Goal: Information Seeking & Learning: Learn about a topic

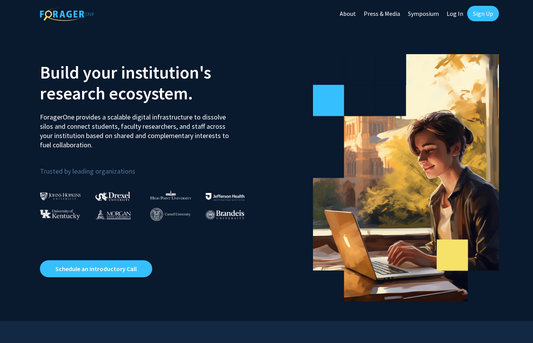
click at [451, 18] on link "Log In" at bounding box center [455, 13] width 24 height 27
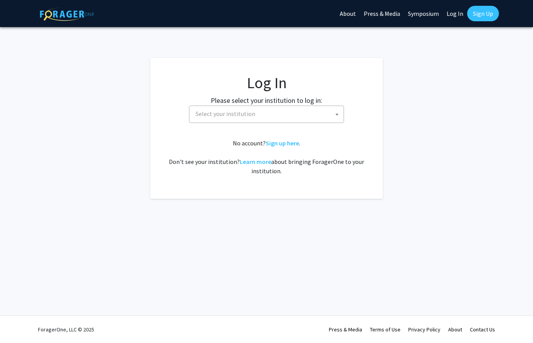
click at [305, 122] on span "Select your institution" at bounding box center [266, 114] width 155 height 17
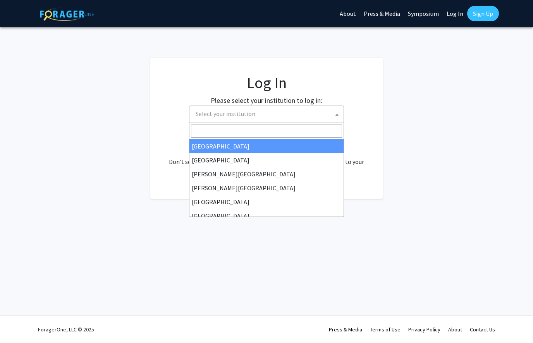
click at [322, 114] on span "Select your institution" at bounding box center [267, 114] width 151 height 16
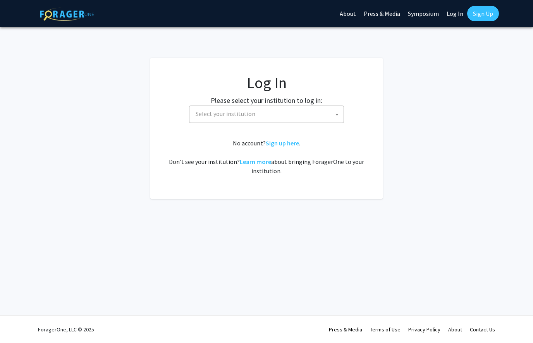
click at [336, 109] on span at bounding box center [337, 114] width 8 height 17
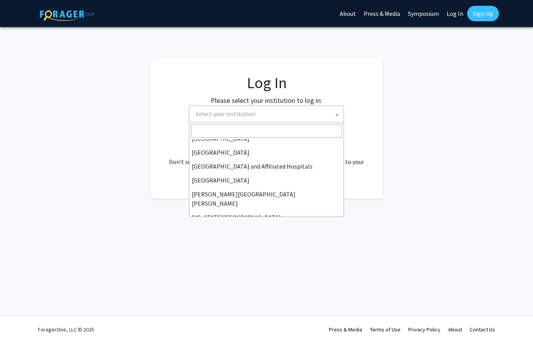
scroll to position [100, 0]
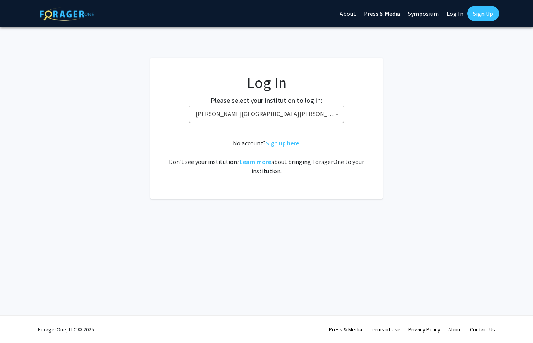
select select "1"
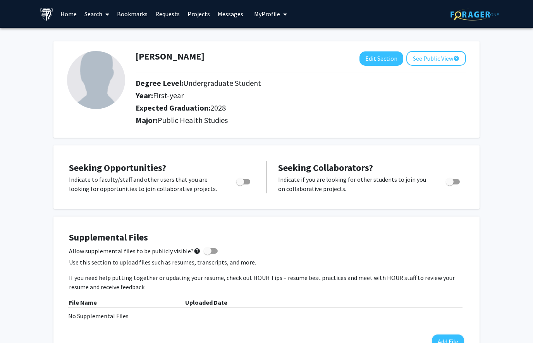
click at [90, 16] on link "Search" at bounding box center [97, 13] width 33 height 27
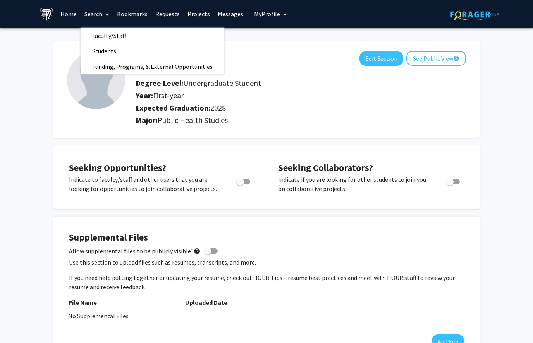
click at [68, 13] on link "Home" at bounding box center [69, 13] width 24 height 27
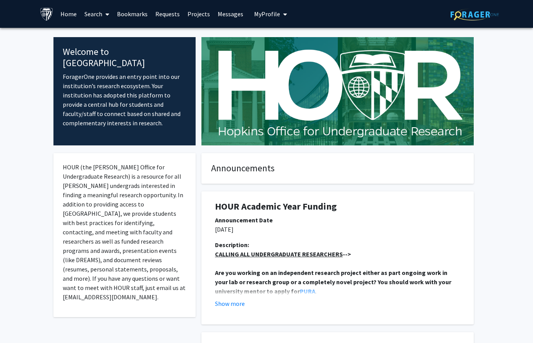
click at [188, 7] on link "Projects" at bounding box center [199, 13] width 30 height 27
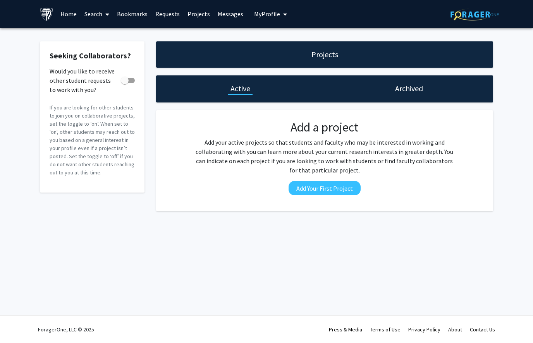
click at [131, 19] on link "Bookmarks" at bounding box center [132, 13] width 38 height 27
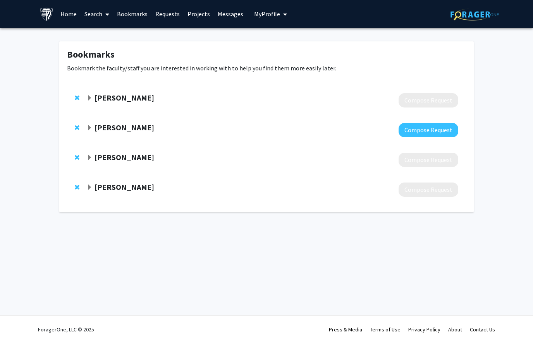
click at [89, 20] on link "Search" at bounding box center [97, 13] width 33 height 27
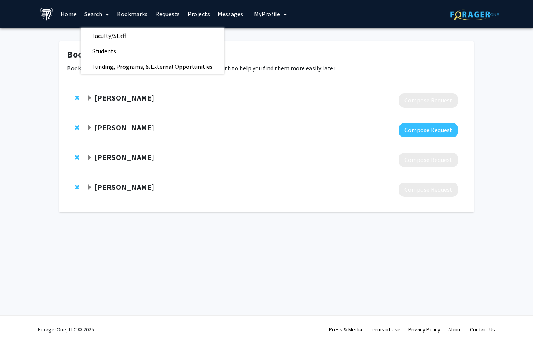
click at [95, 16] on link "Search" at bounding box center [97, 13] width 33 height 27
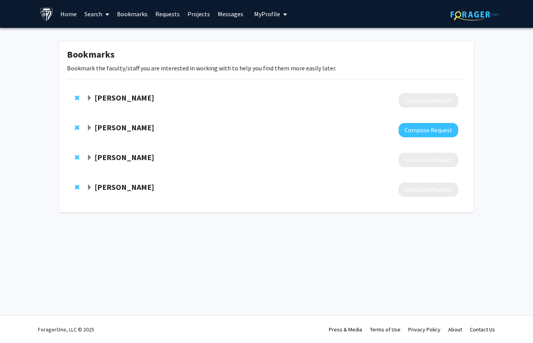
click at [94, 19] on link "Search" at bounding box center [97, 13] width 33 height 27
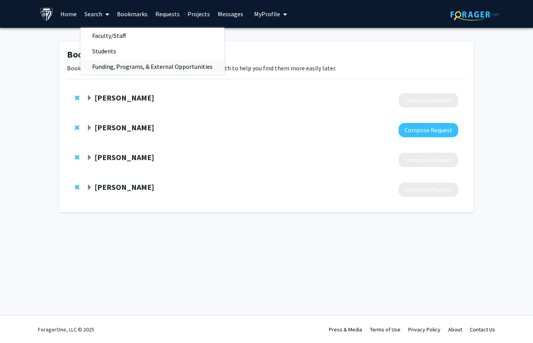
click at [104, 69] on span "Funding, Programs, & External Opportunities" at bounding box center [153, 66] width 144 height 15
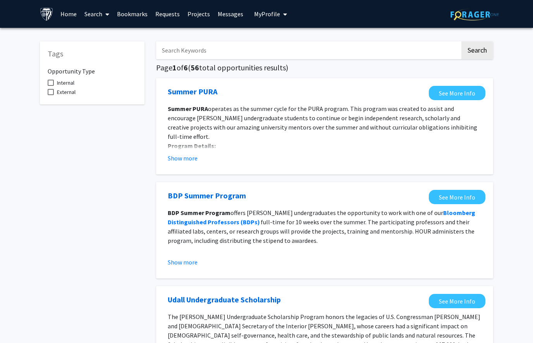
click at [70, 15] on link "Home" at bounding box center [69, 13] width 24 height 27
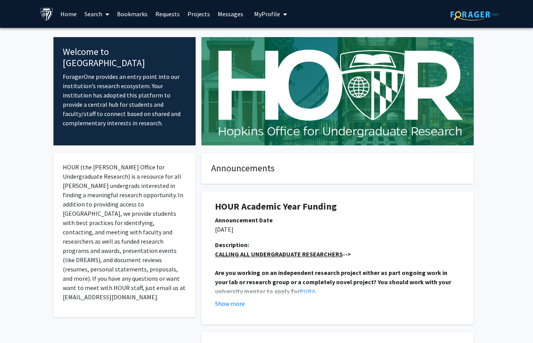
click at [268, 17] on button "My Profile" at bounding box center [271, 14] width 38 height 28
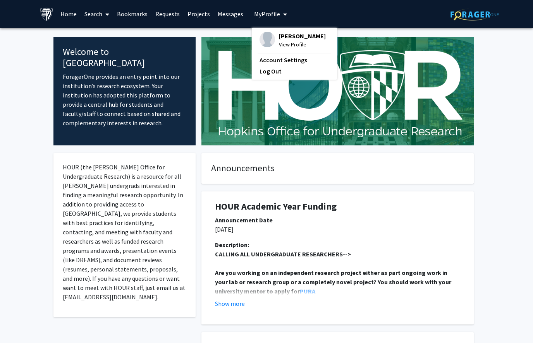
click at [236, 10] on link "Messages" at bounding box center [230, 13] width 33 height 27
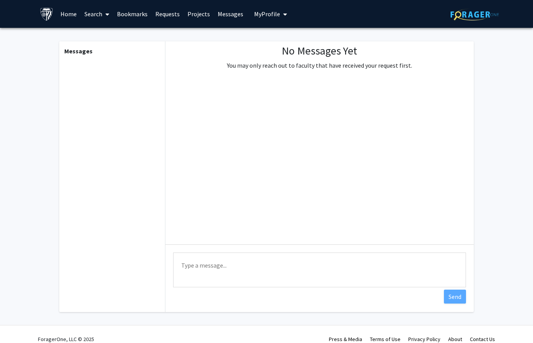
click at [202, 18] on link "Projects" at bounding box center [199, 13] width 30 height 27
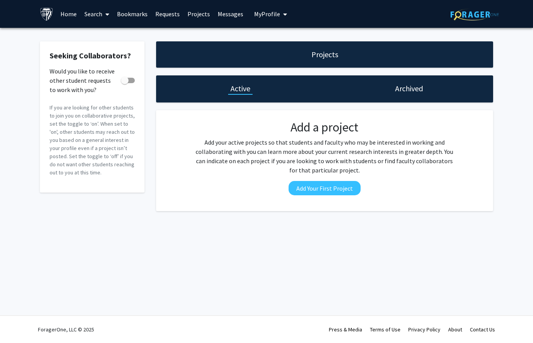
click at [175, 18] on link "Requests" at bounding box center [167, 13] width 32 height 27
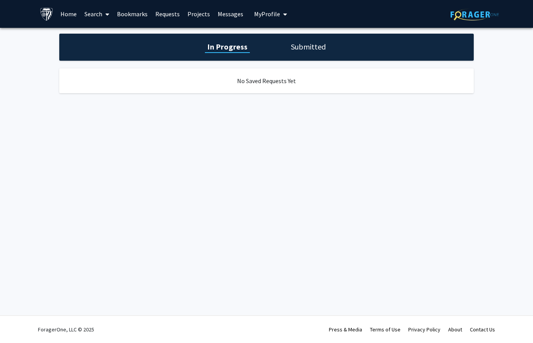
click at [128, 19] on link "Bookmarks" at bounding box center [132, 13] width 38 height 27
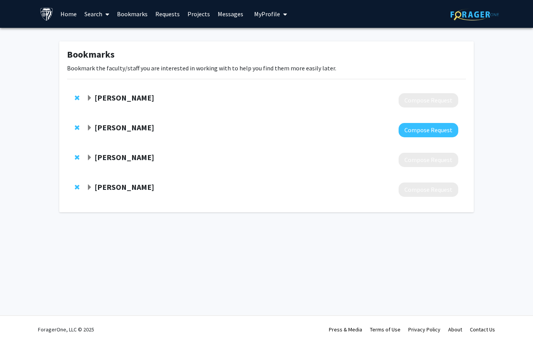
click at [484, 18] on img at bounding box center [474, 15] width 48 height 12
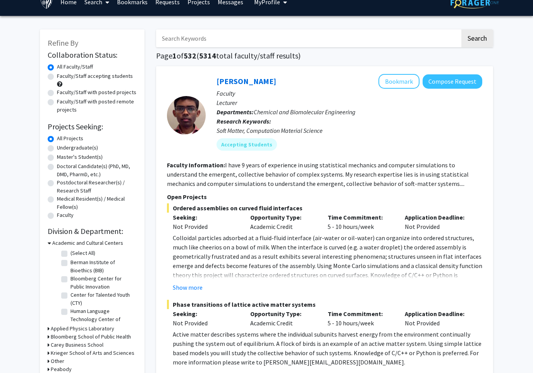
scroll to position [12, 0]
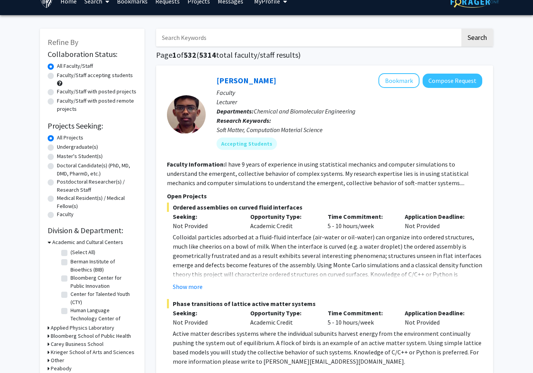
click at [57, 149] on label "Undergraduate(s)" at bounding box center [77, 147] width 41 height 8
click at [57, 148] on input "Undergraduate(s)" at bounding box center [59, 145] width 5 height 5
radio input "true"
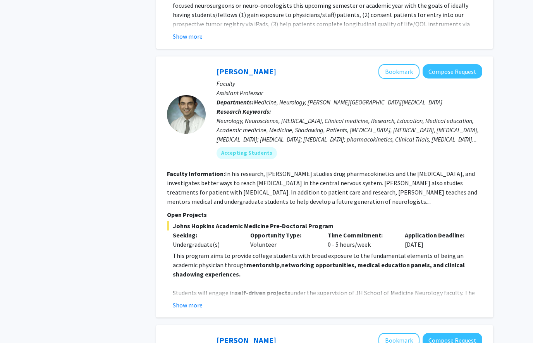
scroll to position [1125, 0]
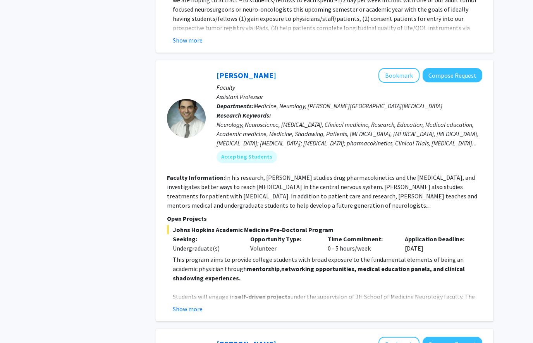
click at [186, 99] on div at bounding box center [186, 118] width 39 height 39
click at [191, 99] on div at bounding box center [186, 118] width 39 height 39
click at [230, 120] on div "Neurology, Neuroscience, [MEDICAL_DATA], Clinical medicine, Research, Education…" at bounding box center [349, 134] width 266 height 28
click at [216, 70] on link "[PERSON_NAME]" at bounding box center [246, 75] width 60 height 10
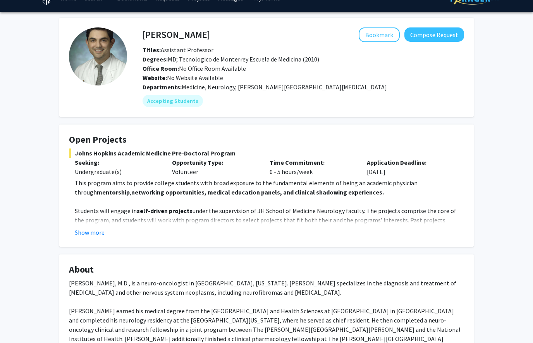
scroll to position [15, 0]
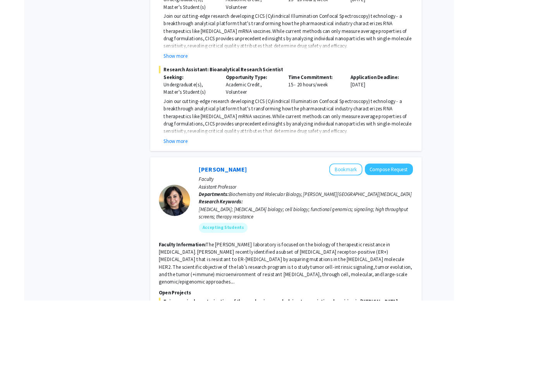
scroll to position [1769, 0]
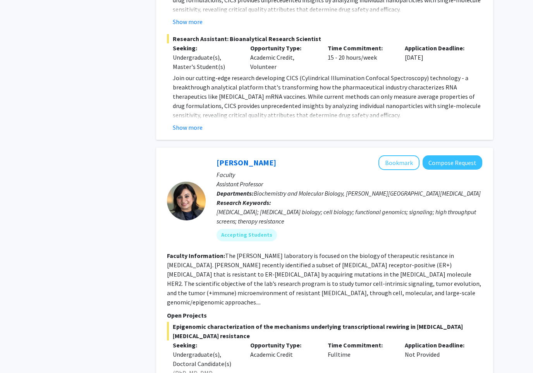
click at [438, 252] on fg-read-more "The [PERSON_NAME] laboratory is focused on the biology of therapeutic resistanc…" at bounding box center [324, 279] width 314 height 54
click at [225, 170] on p "Faculty" at bounding box center [349, 174] width 266 height 9
click at [252, 158] on link "[PERSON_NAME]" at bounding box center [246, 163] width 60 height 10
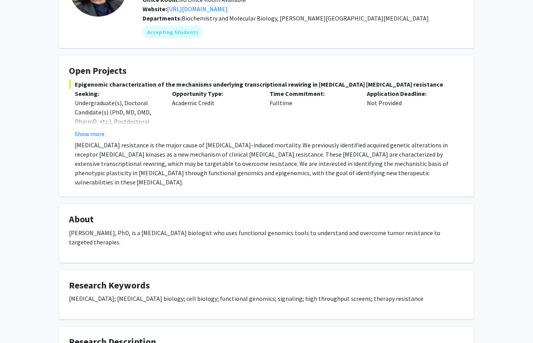
scroll to position [83, 0]
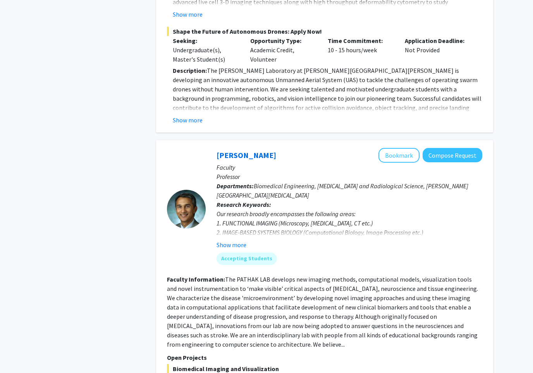
scroll to position [2504, 0]
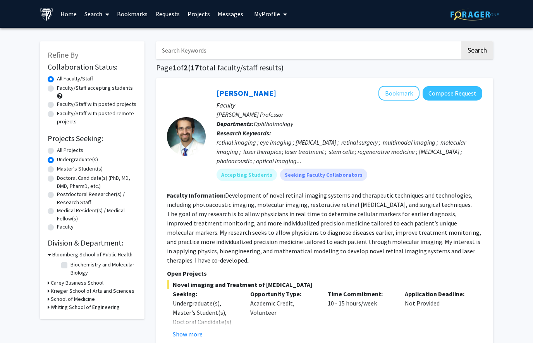
click at [63, 269] on fg-checkbox "Biochemistry and Molecular Biology Biochemistry and Molecular Biology" at bounding box center [98, 269] width 74 height 16
click at [70, 266] on label "Biochemistry and Molecular Biology" at bounding box center [102, 269] width 64 height 16
click at [70, 266] on input "Biochemistry and Molecular Biology" at bounding box center [72, 263] width 5 height 5
checkbox input "true"
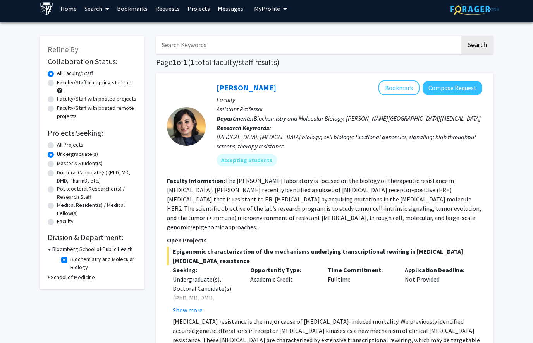
scroll to position [5, 0]
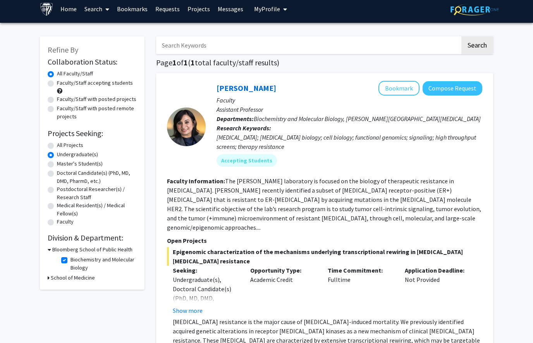
click at [57, 164] on label "Master's Student(s)" at bounding box center [80, 164] width 46 height 8
click at [57, 164] on input "Master's Student(s)" at bounding box center [59, 162] width 5 height 5
radio input "true"
